Goal: Transaction & Acquisition: Book appointment/travel/reservation

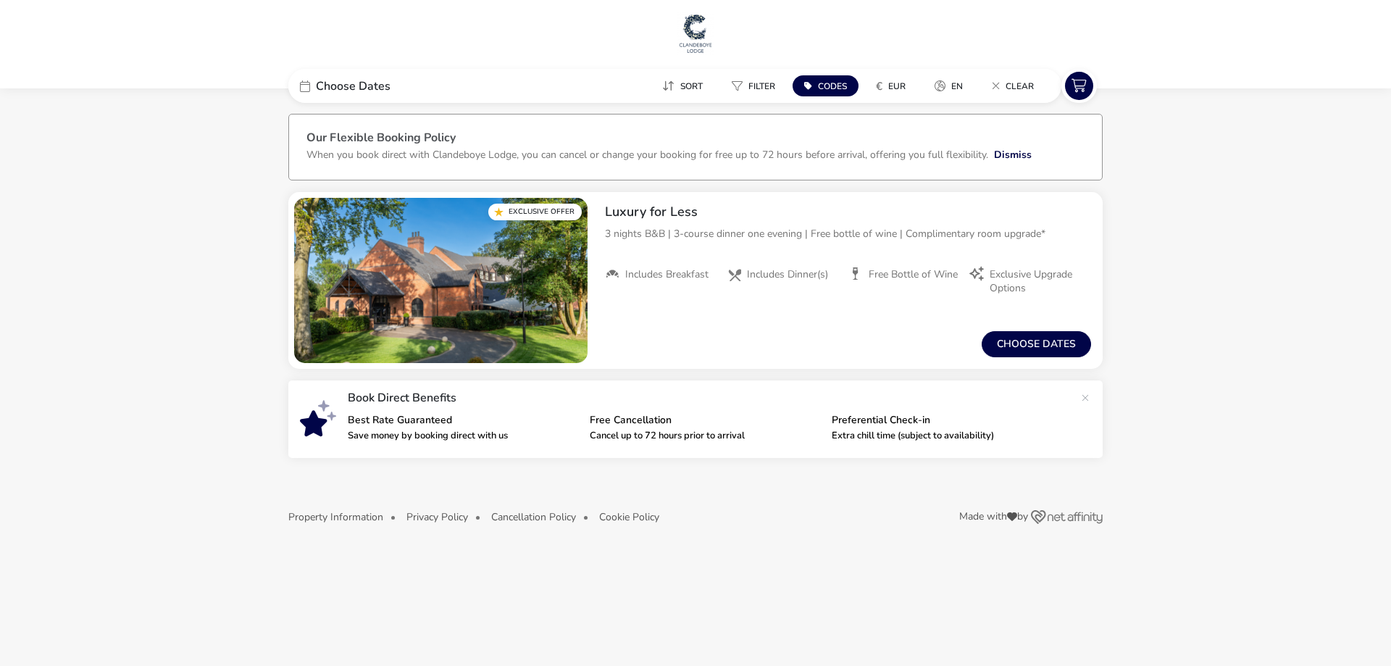
click at [1291, 177] on naf-accommodations-shell "Choose Dates Sort Filter Codes € EUR en Clear Our Flexible Booking Policy When …" at bounding box center [695, 327] width 1391 height 451
click at [1050, 346] on button "Choose dates" at bounding box center [1036, 344] width 109 height 26
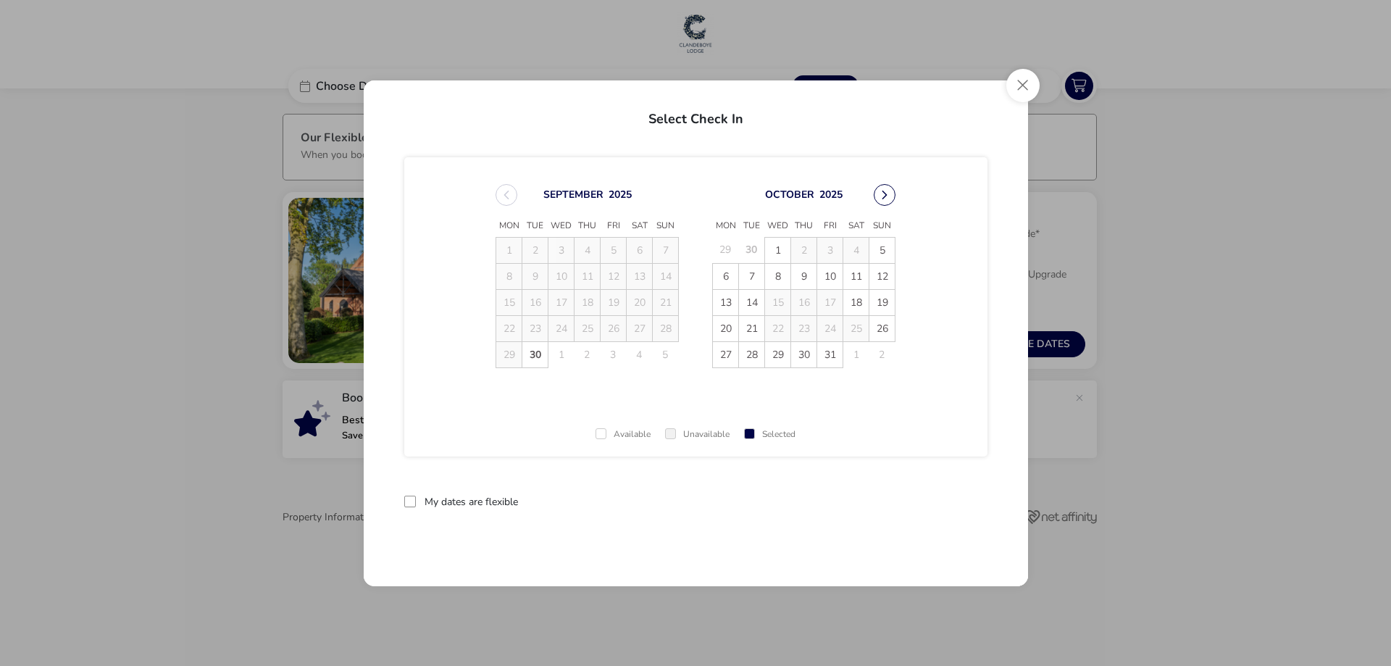
click at [888, 191] on button "Next Month" at bounding box center [885, 195] width 22 height 22
click at [888, 191] on span "[DATE] Mon Tue Wed Thu Fri Sat Sun 29 30 1 2 3 4 5 6 7 8 9 10 11 12 13 14 15 16…" at bounding box center [696, 276] width 426 height 219
click at [888, 191] on button "Next Month" at bounding box center [885, 195] width 22 height 22
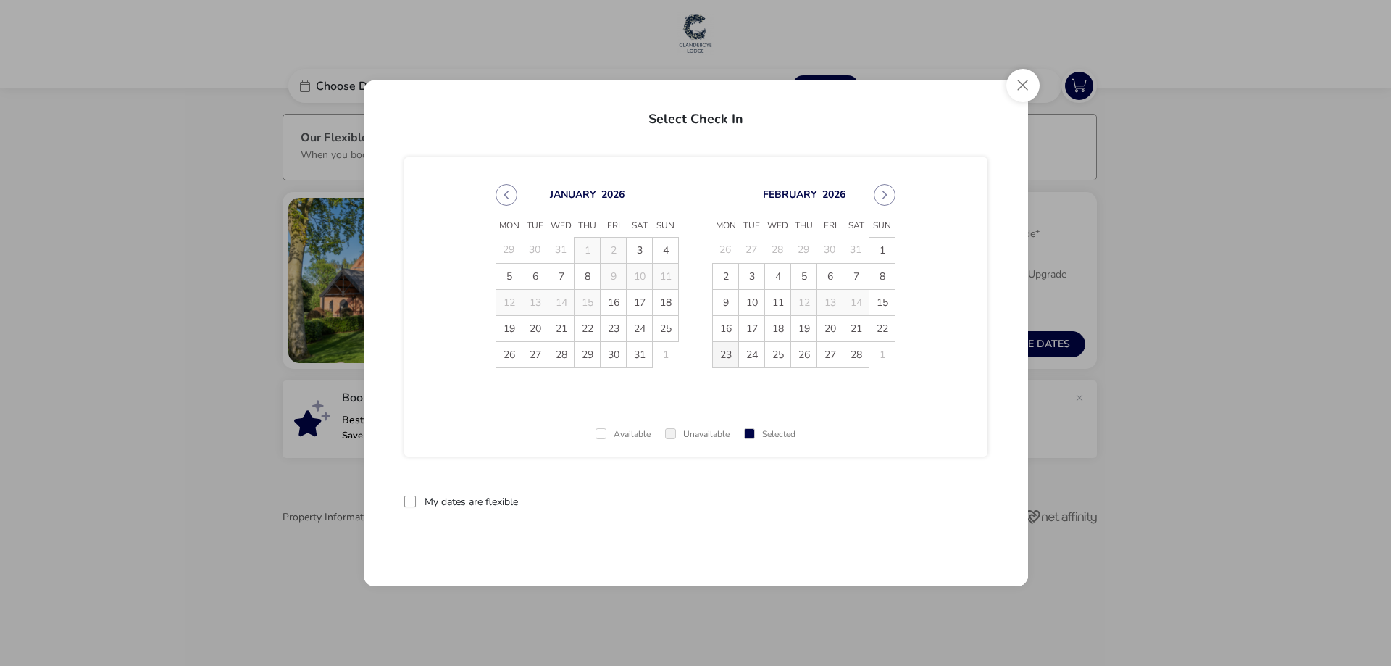
click at [725, 354] on span "23" at bounding box center [725, 354] width 25 height 25
click at [798, 355] on span "26" at bounding box center [803, 354] width 25 height 25
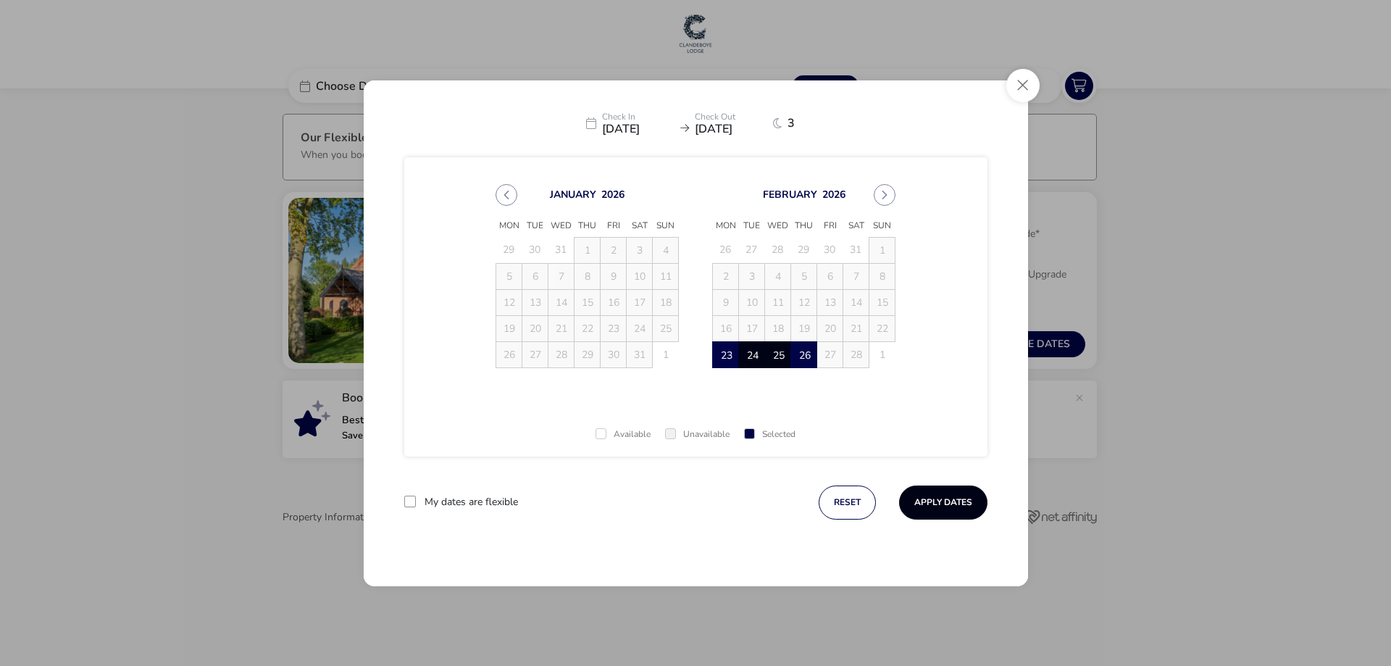
click at [933, 504] on button "Apply Dates" at bounding box center [943, 502] width 88 height 34
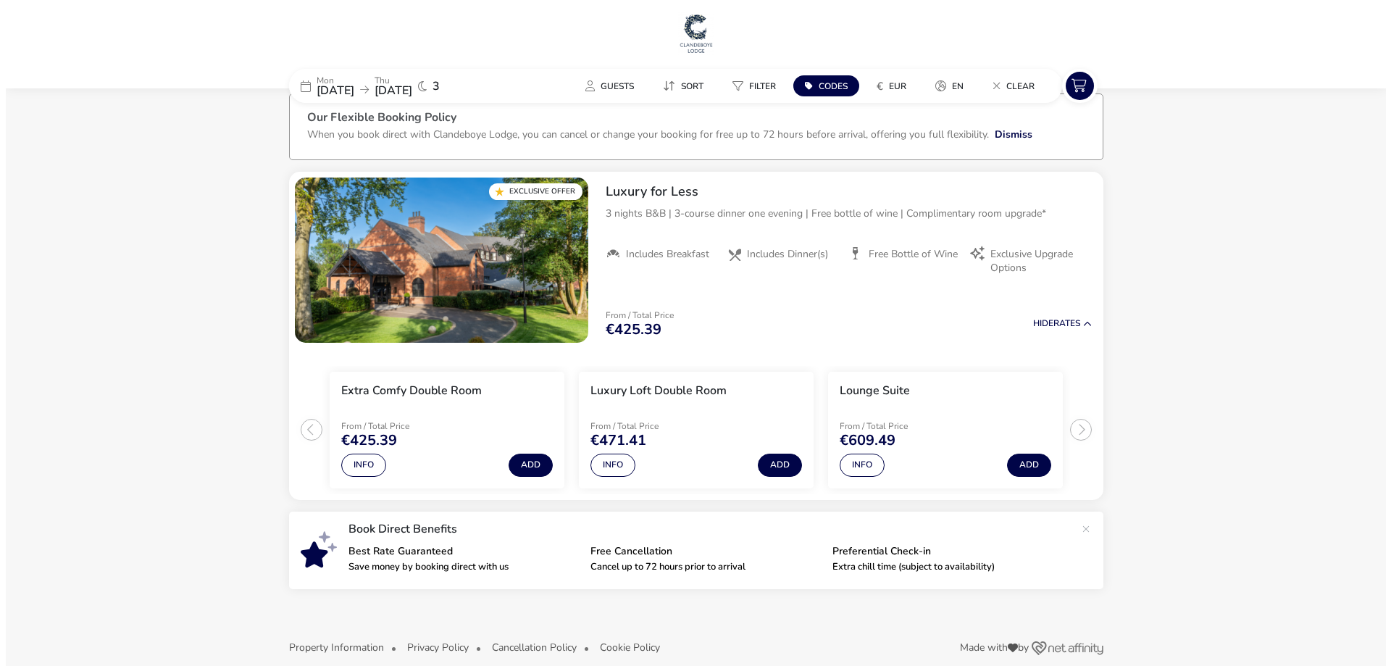
scroll to position [38, 0]
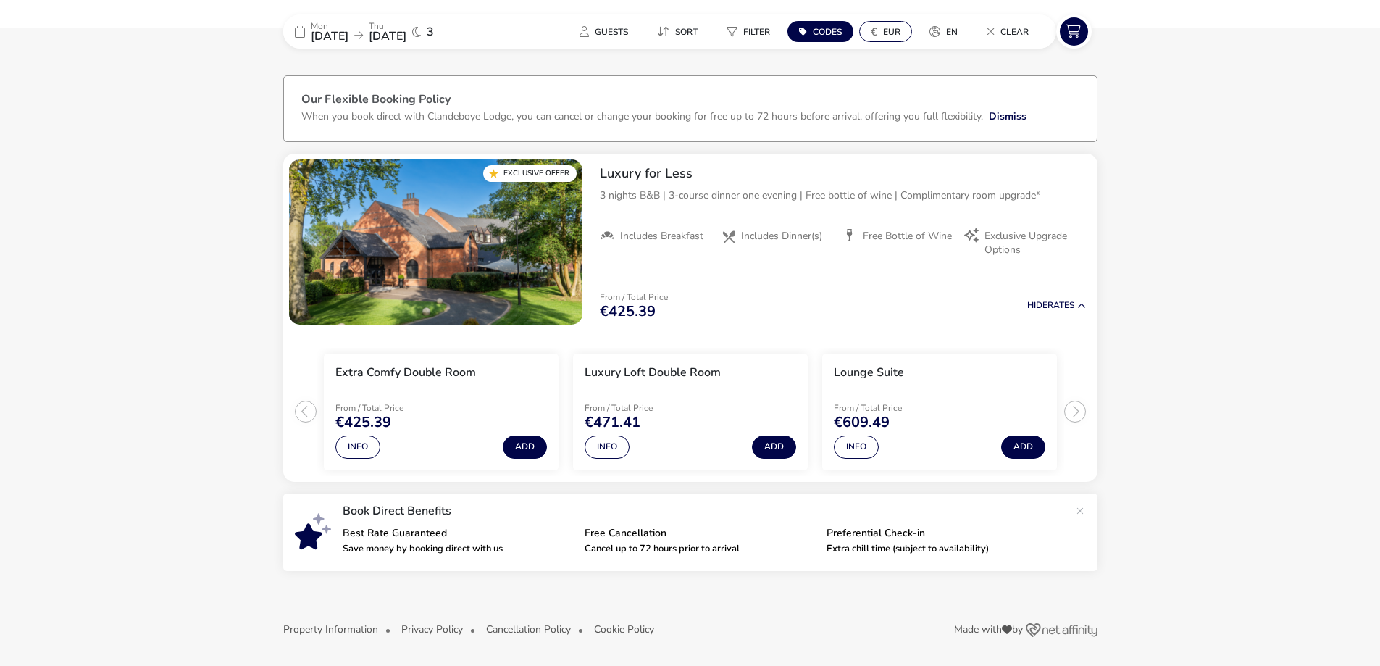
click at [893, 30] on span "EUR" at bounding box center [891, 32] width 17 height 12
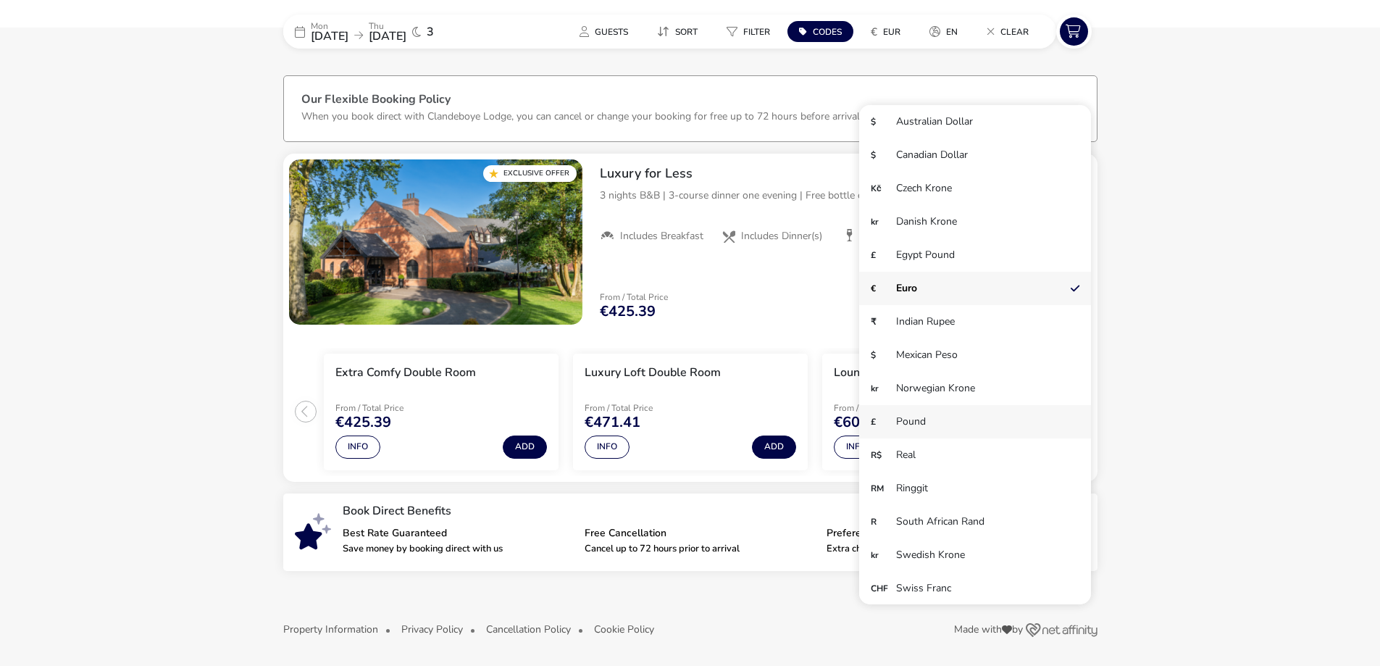
click at [907, 423] on li "£ Pound" at bounding box center [975, 421] width 232 height 33
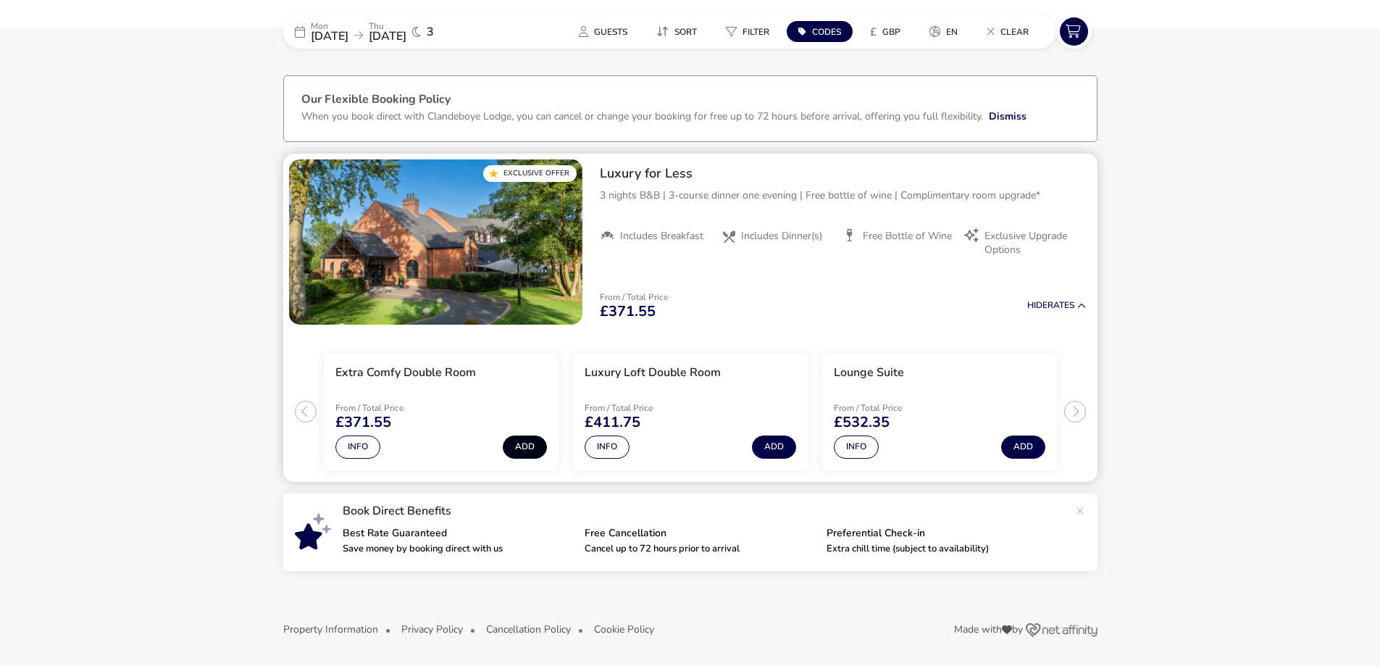
click at [521, 448] on button "Add" at bounding box center [525, 446] width 44 height 23
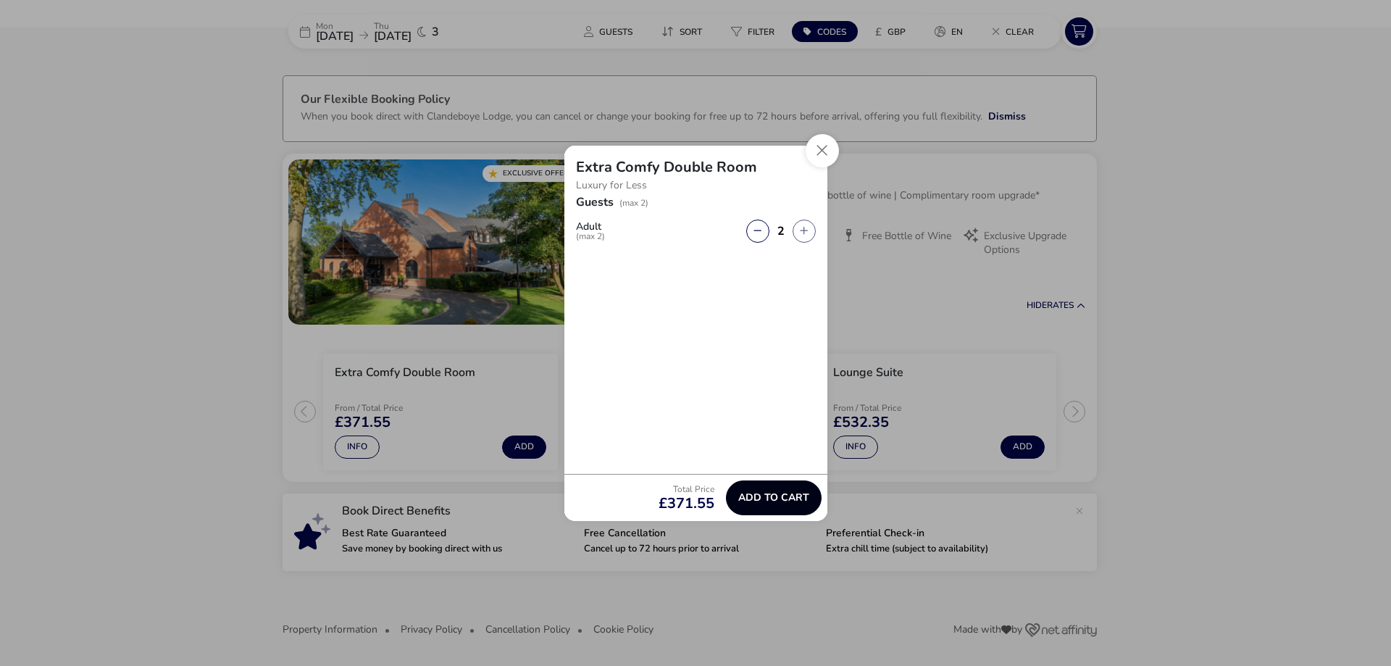
click at [761, 497] on span "Add to cart" at bounding box center [773, 497] width 71 height 11
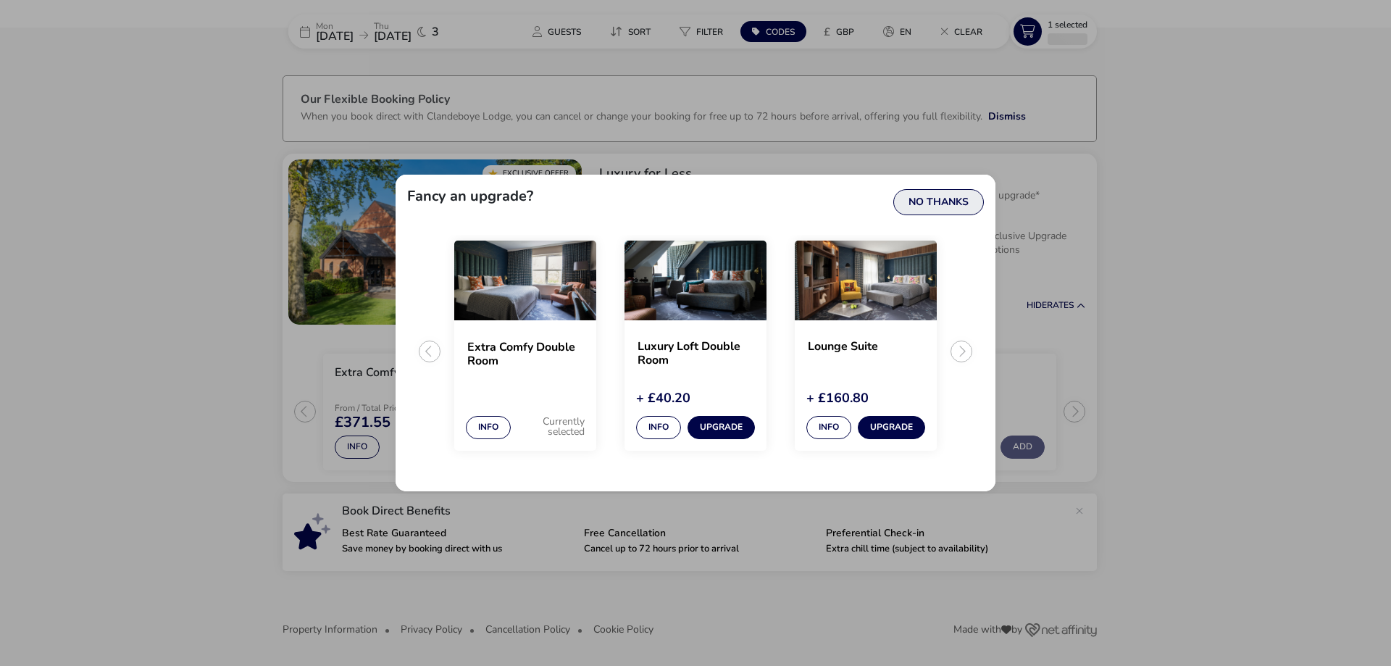
click at [935, 198] on button "No Thanks" at bounding box center [938, 202] width 91 height 26
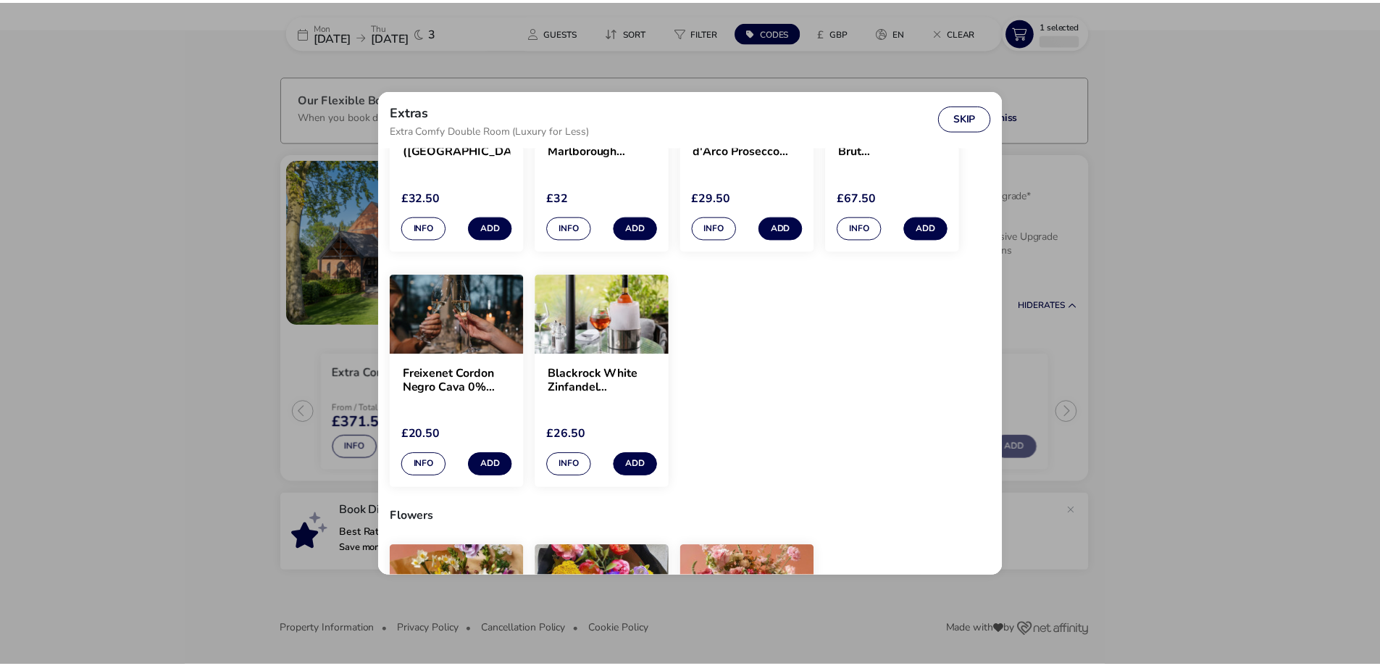
scroll to position [435, 0]
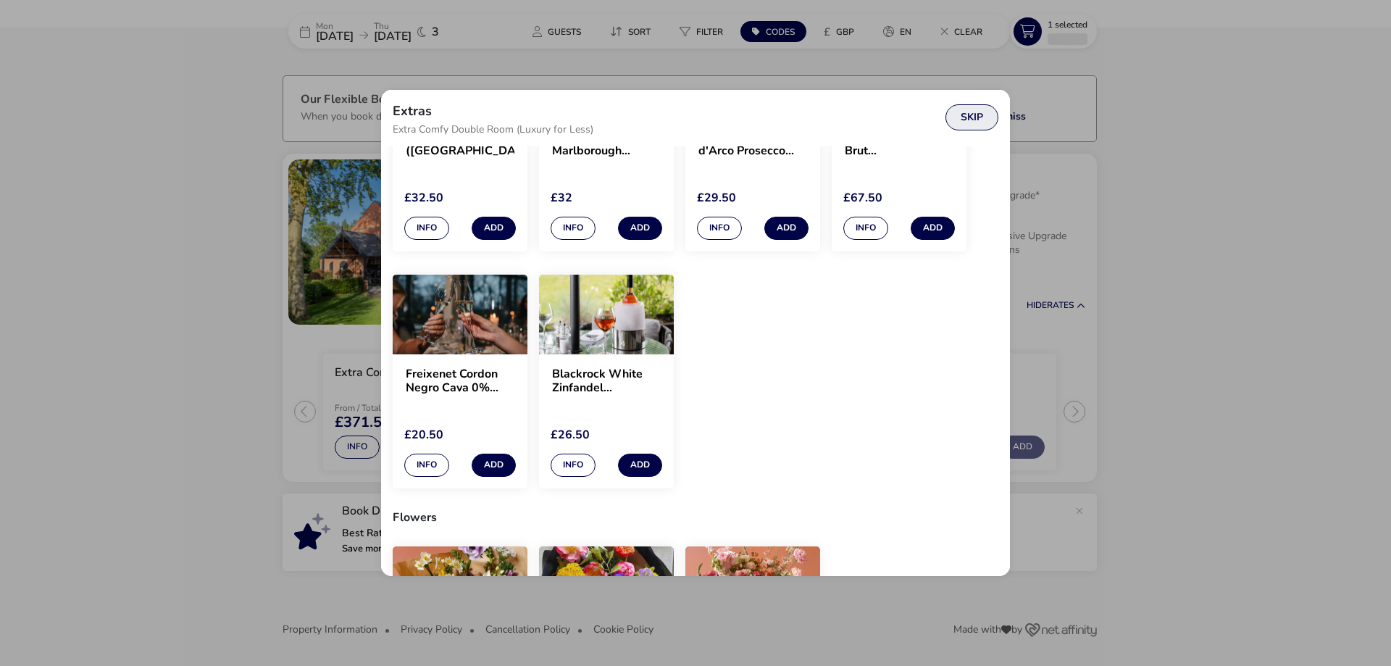
click at [960, 117] on button "Skip" at bounding box center [972, 117] width 53 height 26
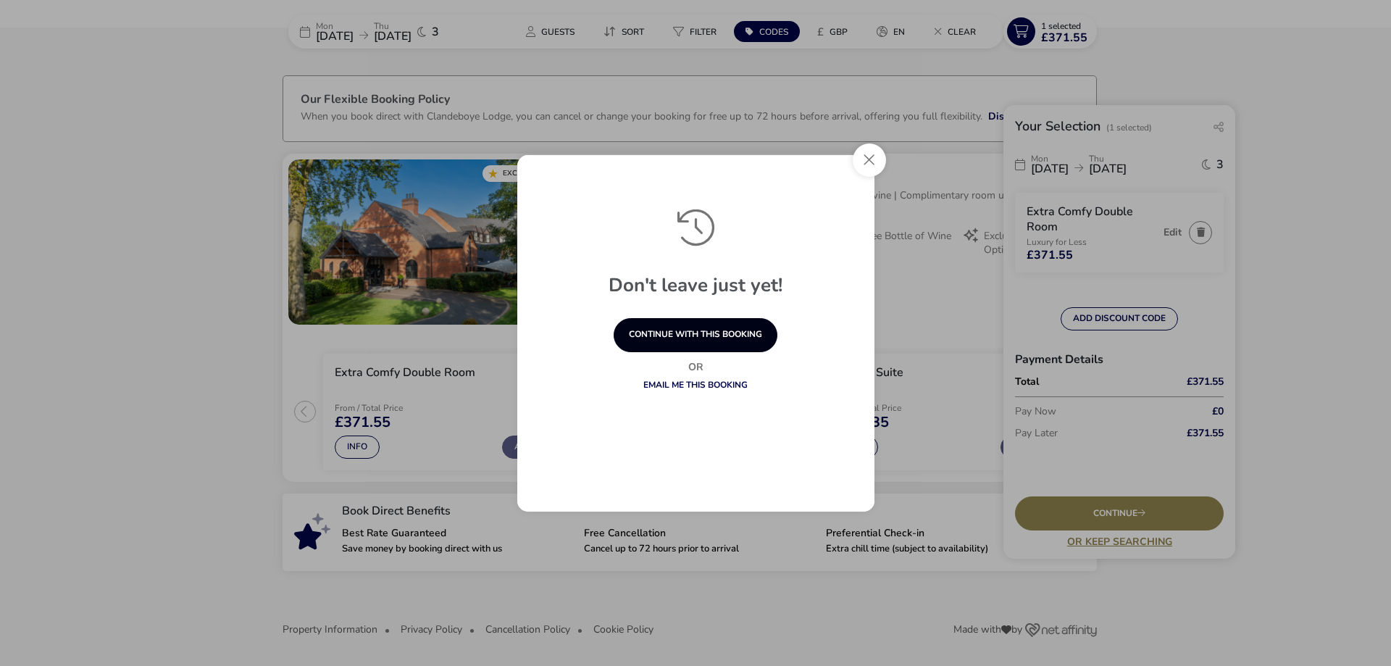
click at [701, 335] on button "continue with this booking" at bounding box center [696, 335] width 164 height 34
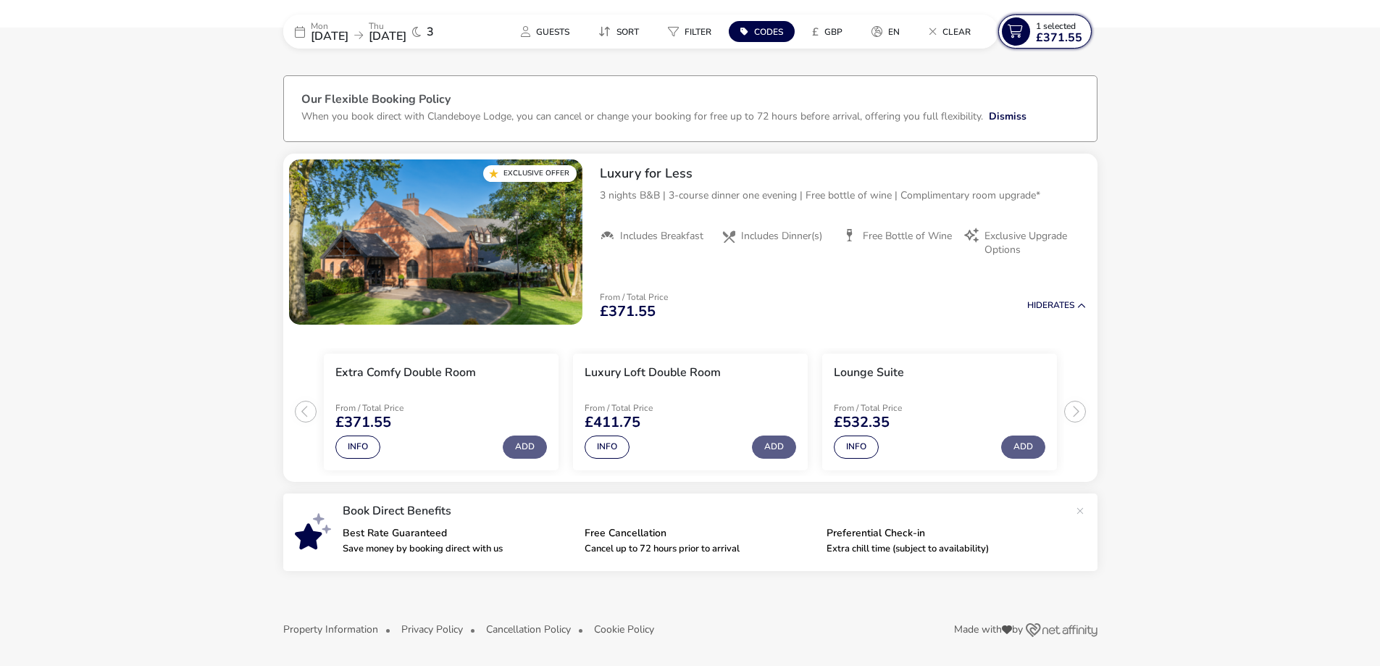
click at [1060, 33] on span "£371.55" at bounding box center [1059, 38] width 46 height 12
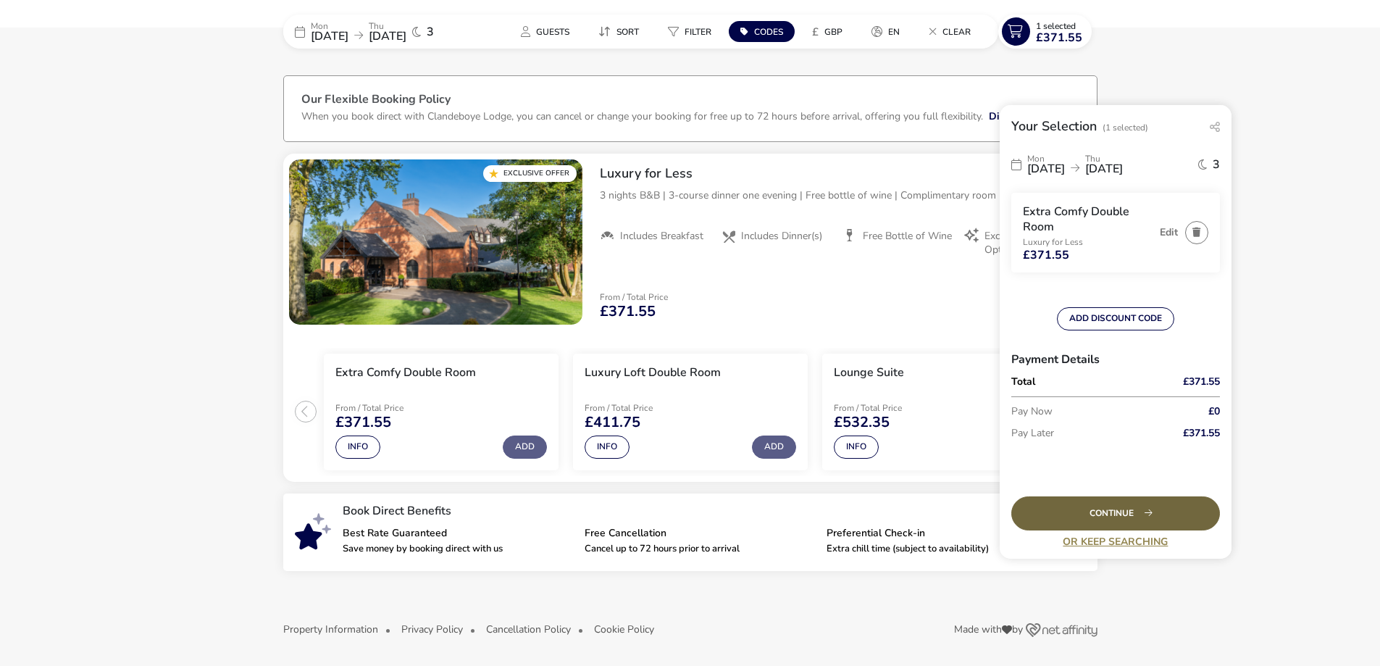
click at [1121, 512] on div "Continue" at bounding box center [1115, 513] width 209 height 34
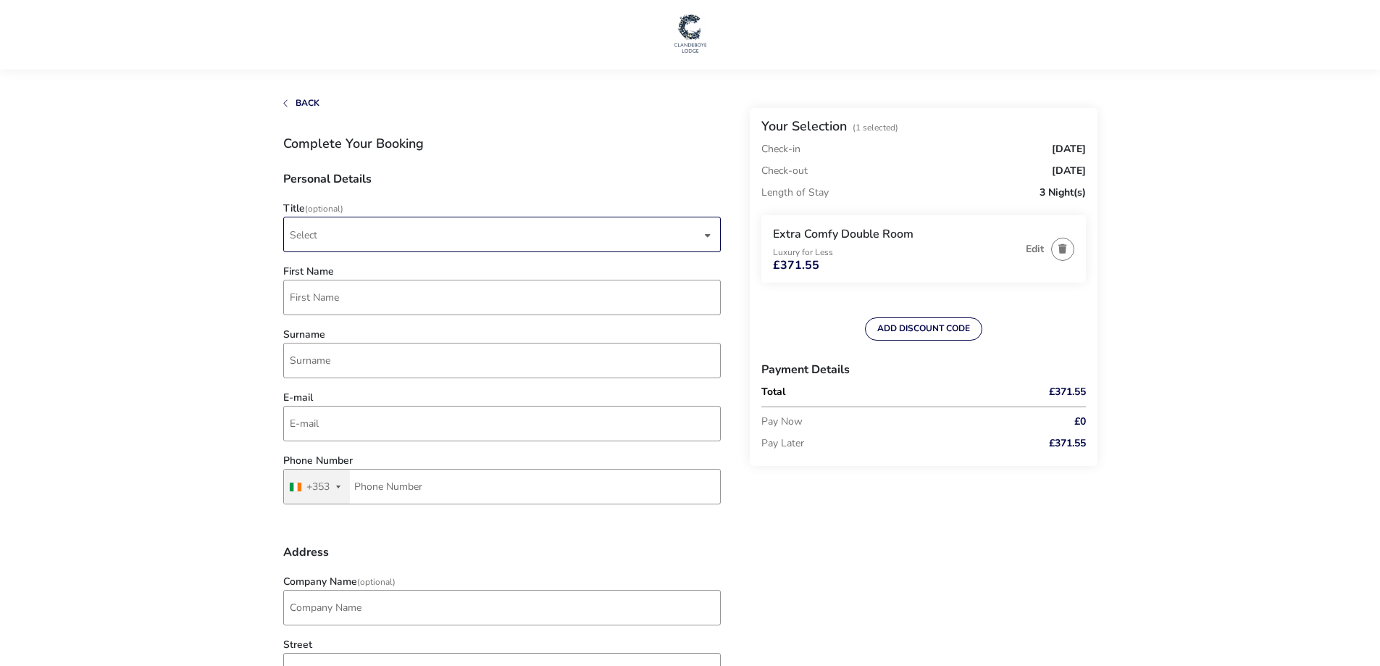
click at [709, 232] on div "dropdown trigger" at bounding box center [707, 235] width 7 height 28
click at [329, 272] on li "Mr" at bounding box center [503, 271] width 438 height 36
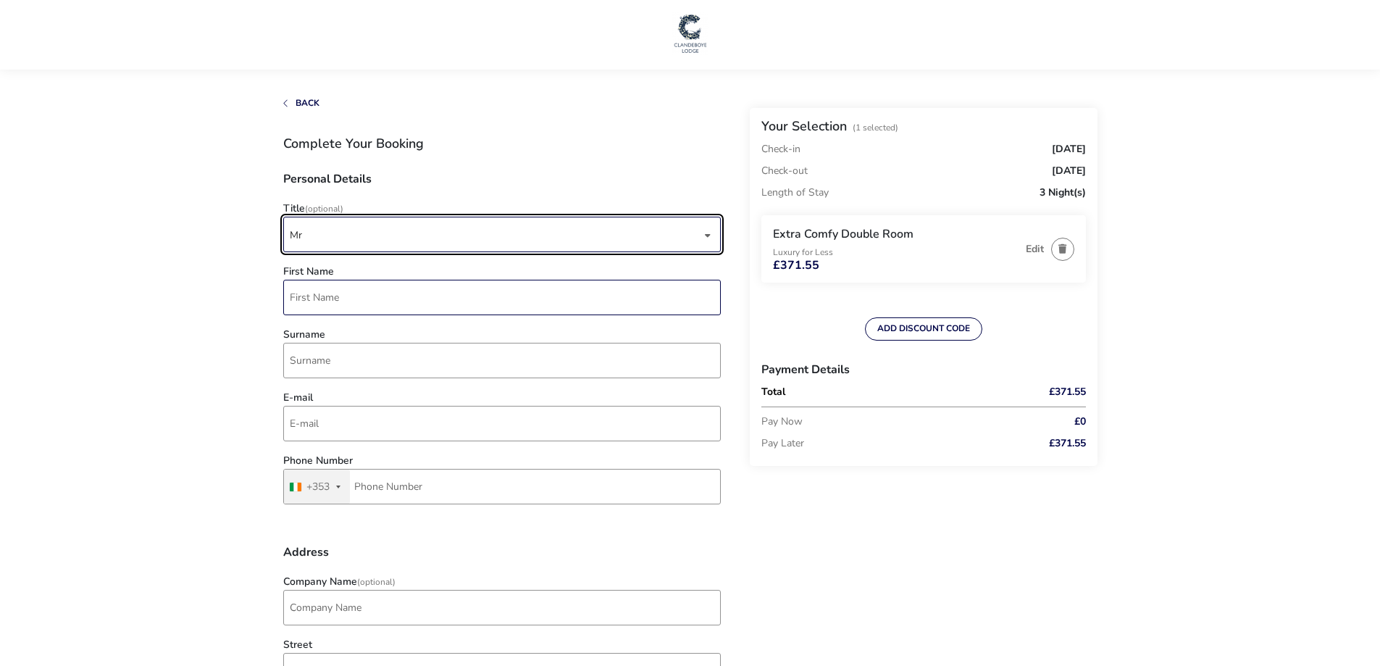
click at [348, 299] on input "First Name" at bounding box center [502, 298] width 438 height 36
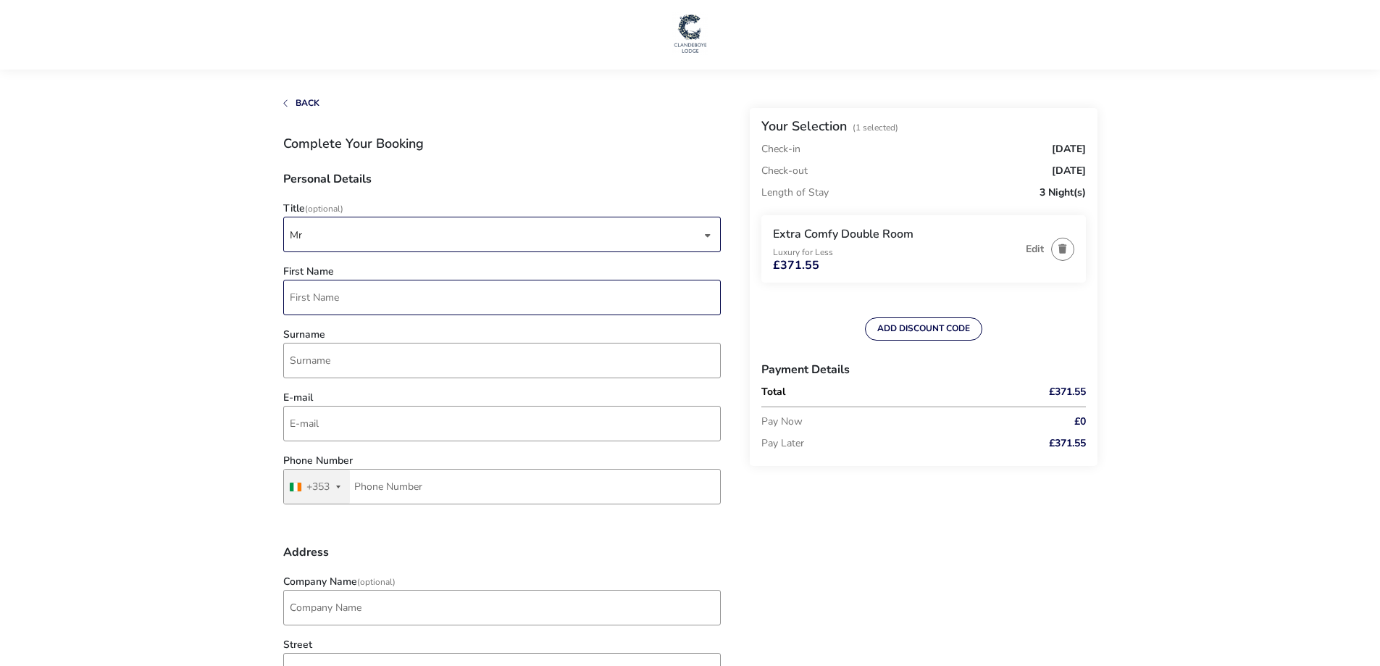
type input "[PERSON_NAME]"
type input "[PERSON_NAME][EMAIL_ADDRESS][PERSON_NAME][DOMAIN_NAME]"
type input "85 140 4615"
type input "Fauleens, Carracastle"
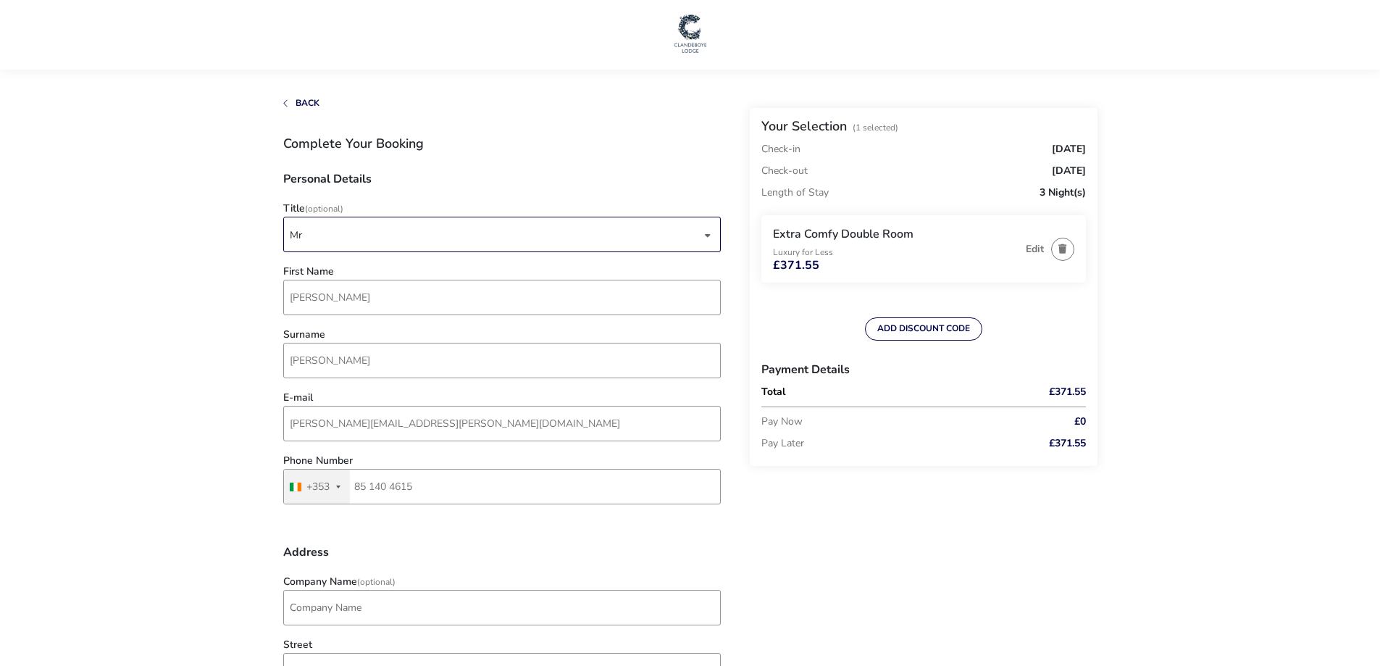
type input "Ballaghaderreen"
type input "F45 VK07"
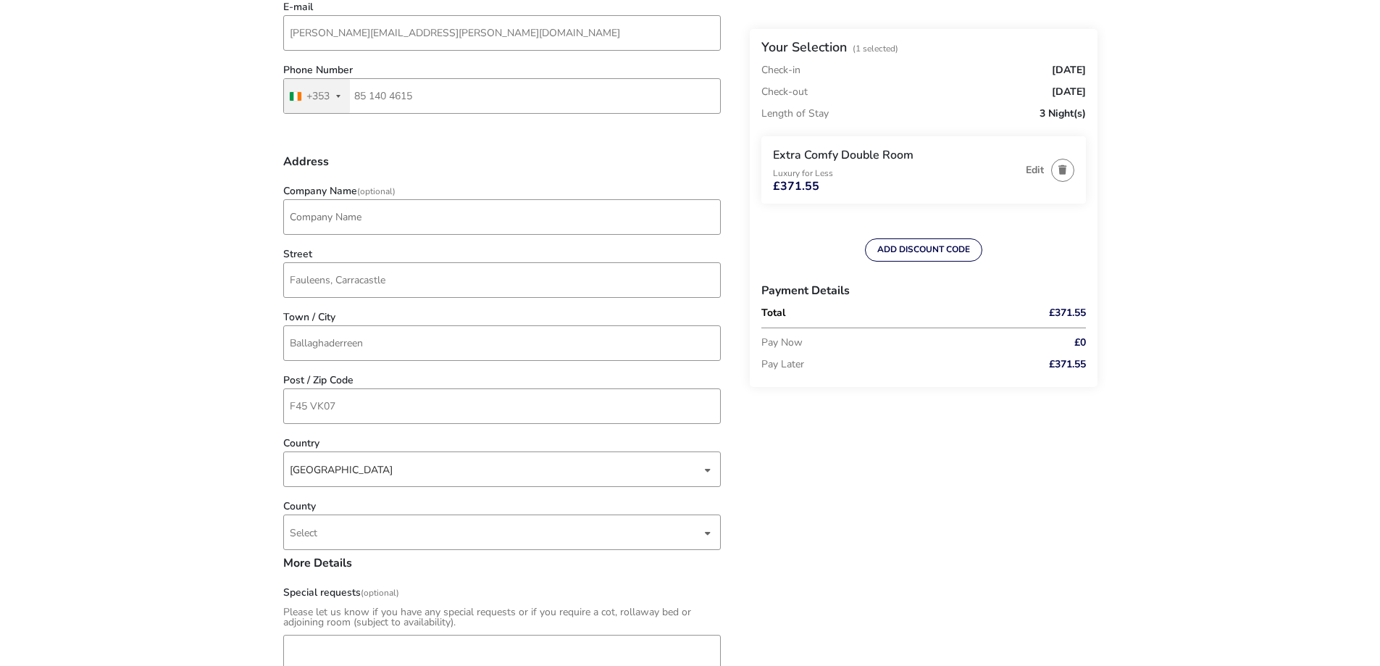
scroll to position [435, 0]
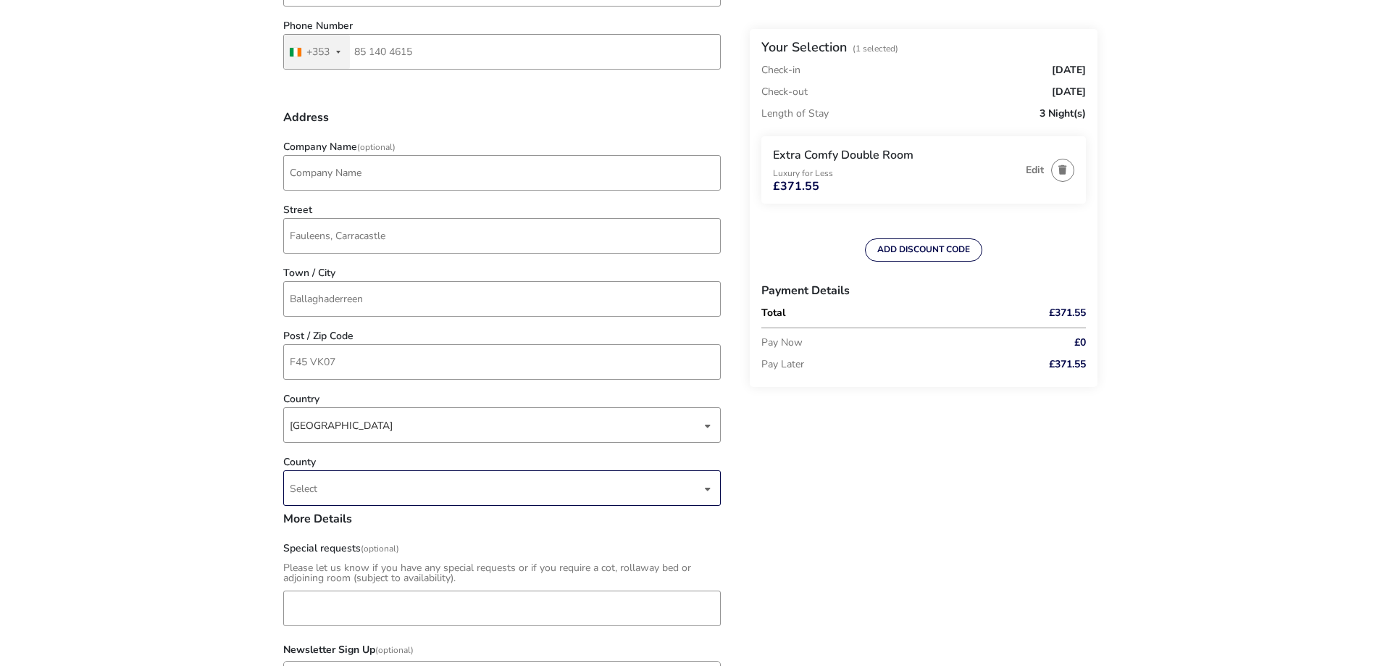
click at [705, 487] on div "dropdown trigger" at bounding box center [707, 489] width 7 height 28
click at [313, 391] on li "Mayo" at bounding box center [503, 388] width 438 height 36
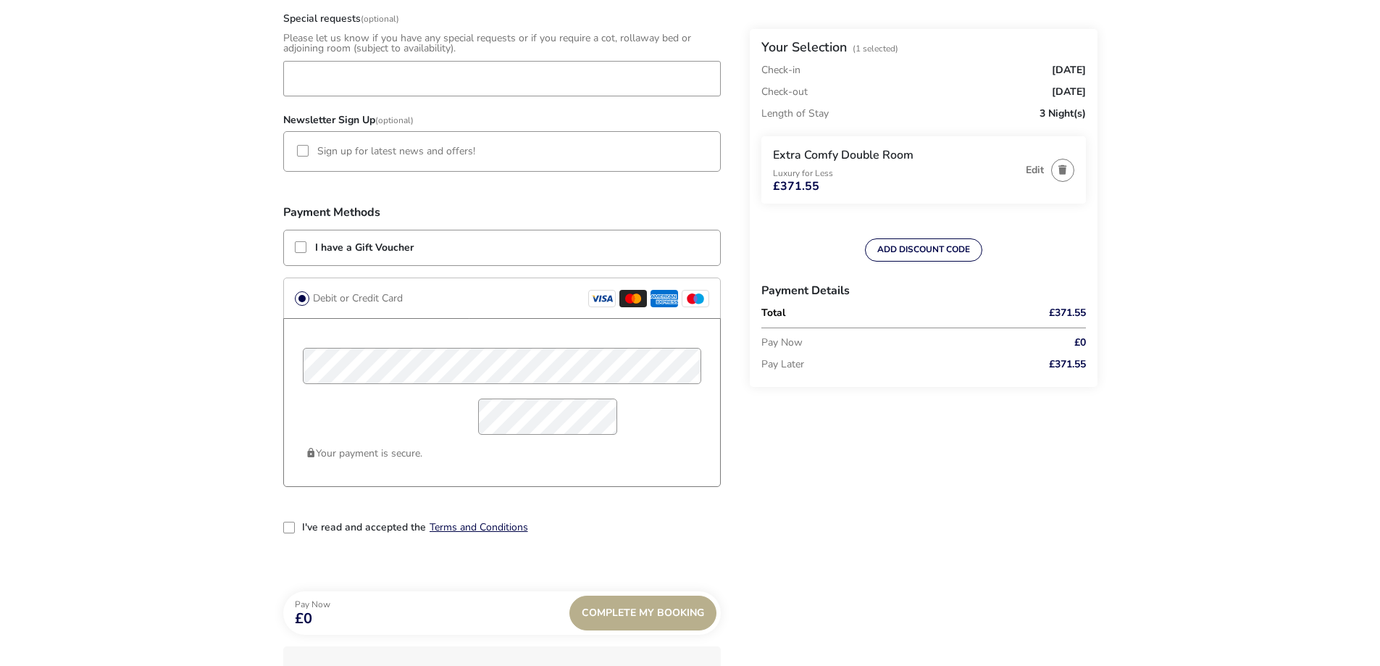
scroll to position [725, 0]
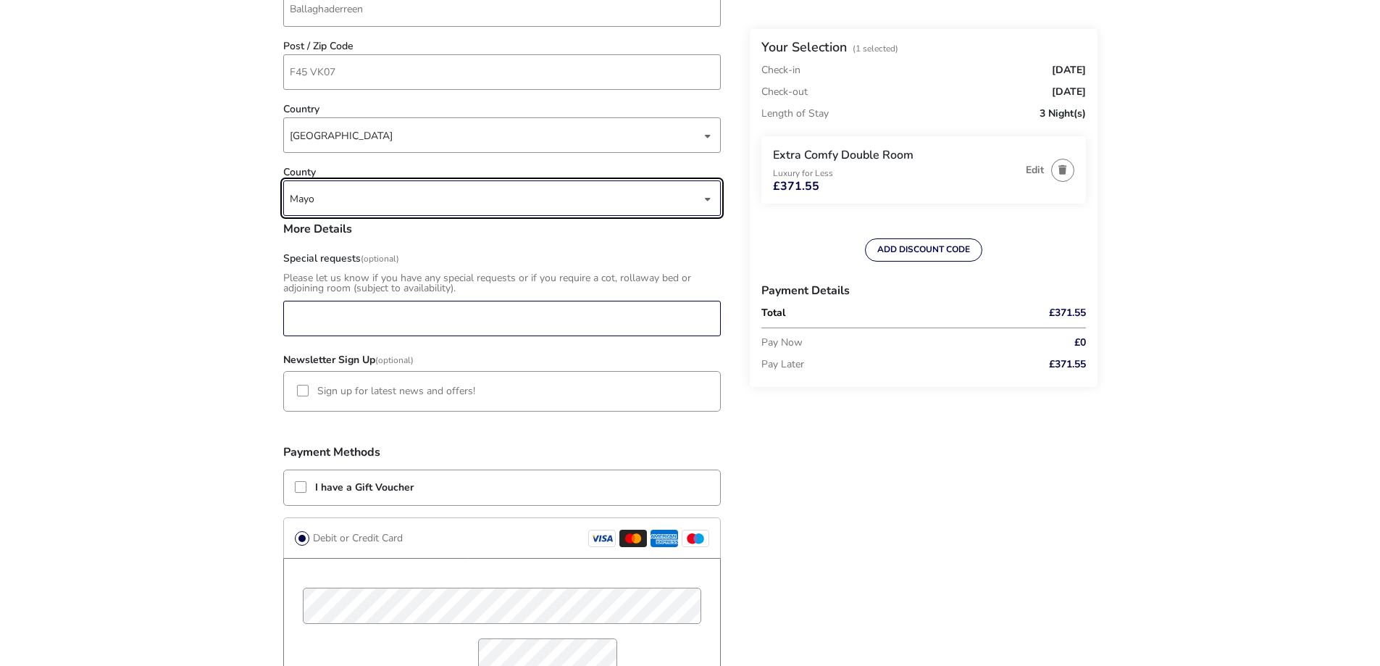
click at [323, 313] on input "Special requests (Optional)" at bounding box center [502, 319] width 438 height 36
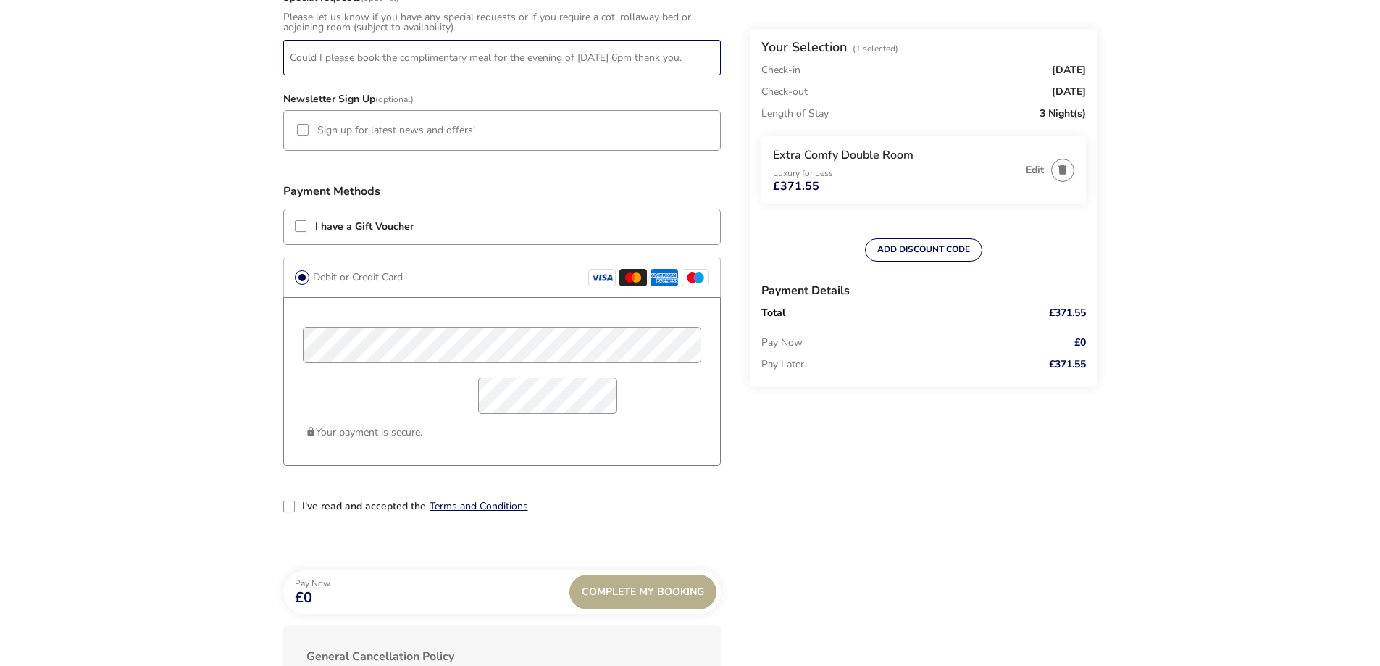
scroll to position [1014, 0]
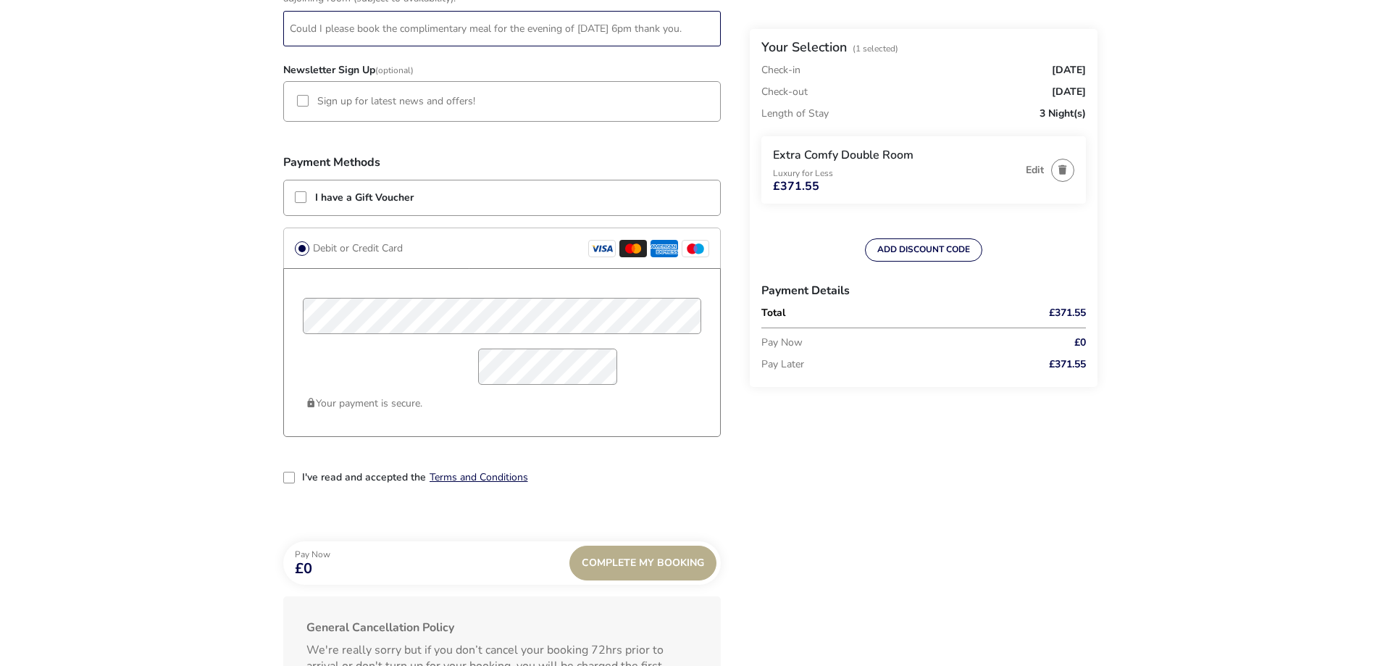
type input "Could I please book the complimentary meal for the evening of [DATE] 6pm thank …"
click at [286, 477] on div "2-term_condi" at bounding box center [289, 478] width 12 height 12
click at [628, 564] on div "Complete My Booking" at bounding box center [642, 563] width 147 height 35
